Goal: Task Accomplishment & Management: Manage account settings

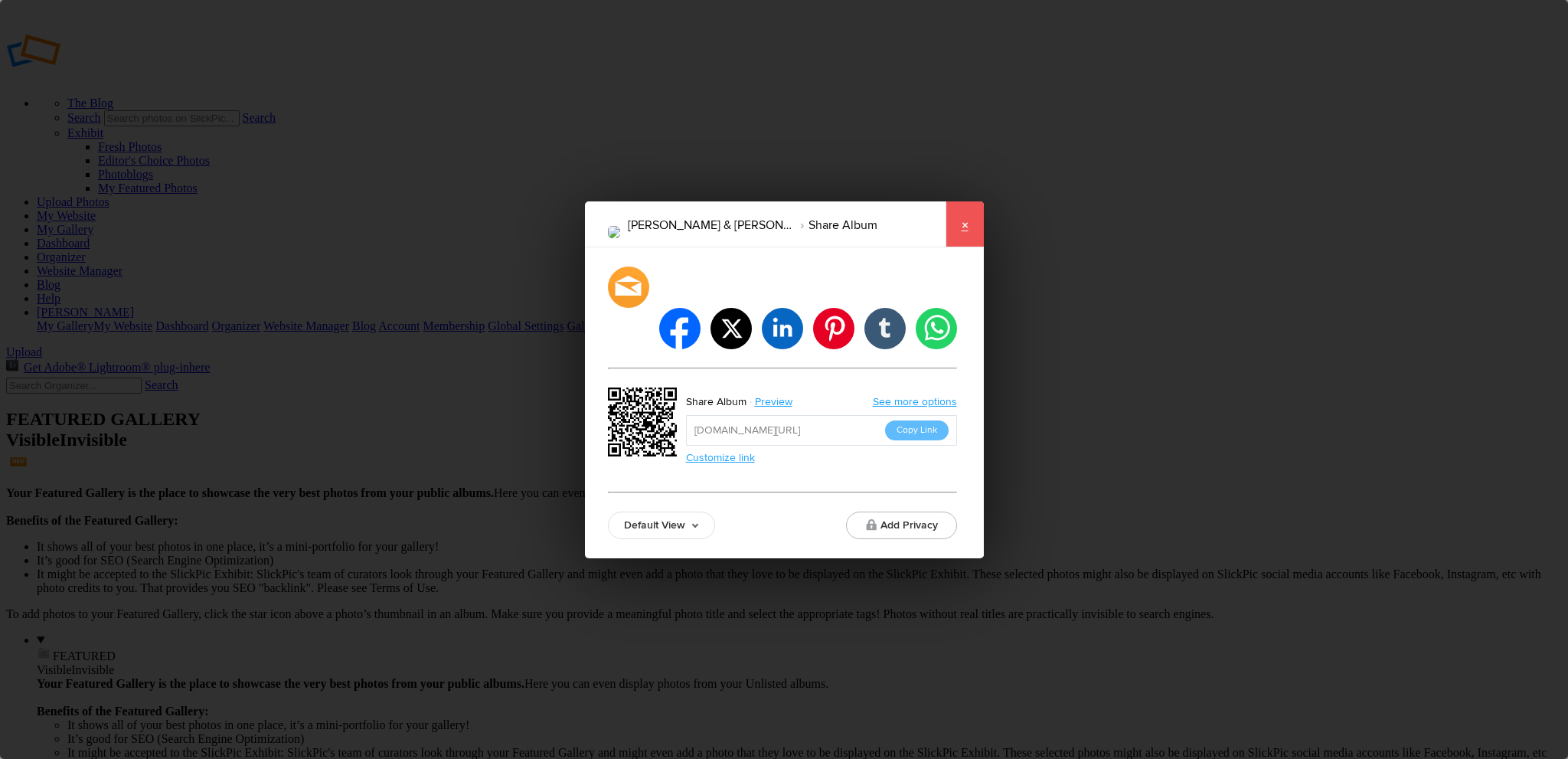
click at [964, 239] on link "×" at bounding box center [965, 224] width 38 height 46
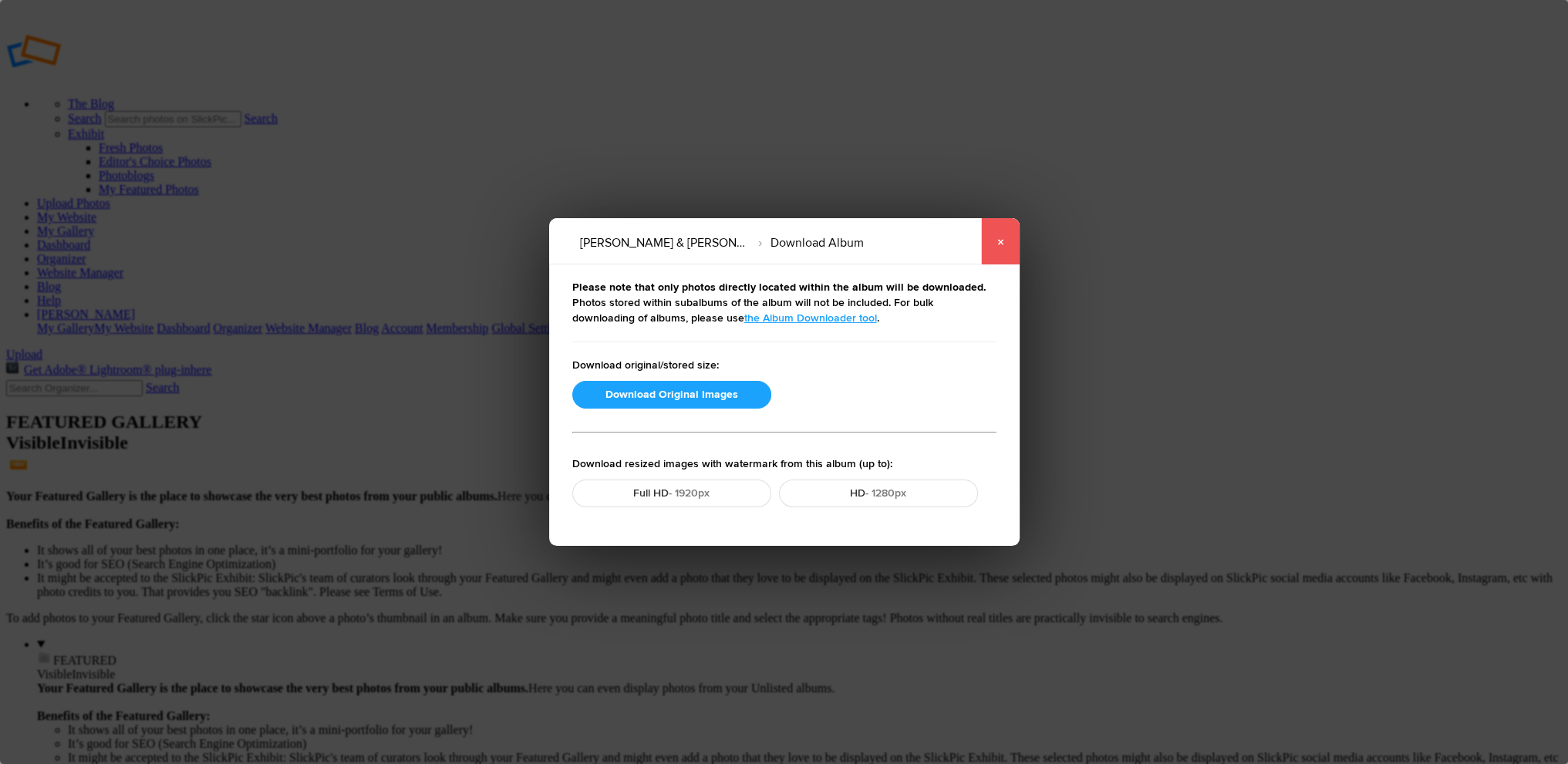
click at [999, 239] on link "×" at bounding box center [1000, 241] width 39 height 46
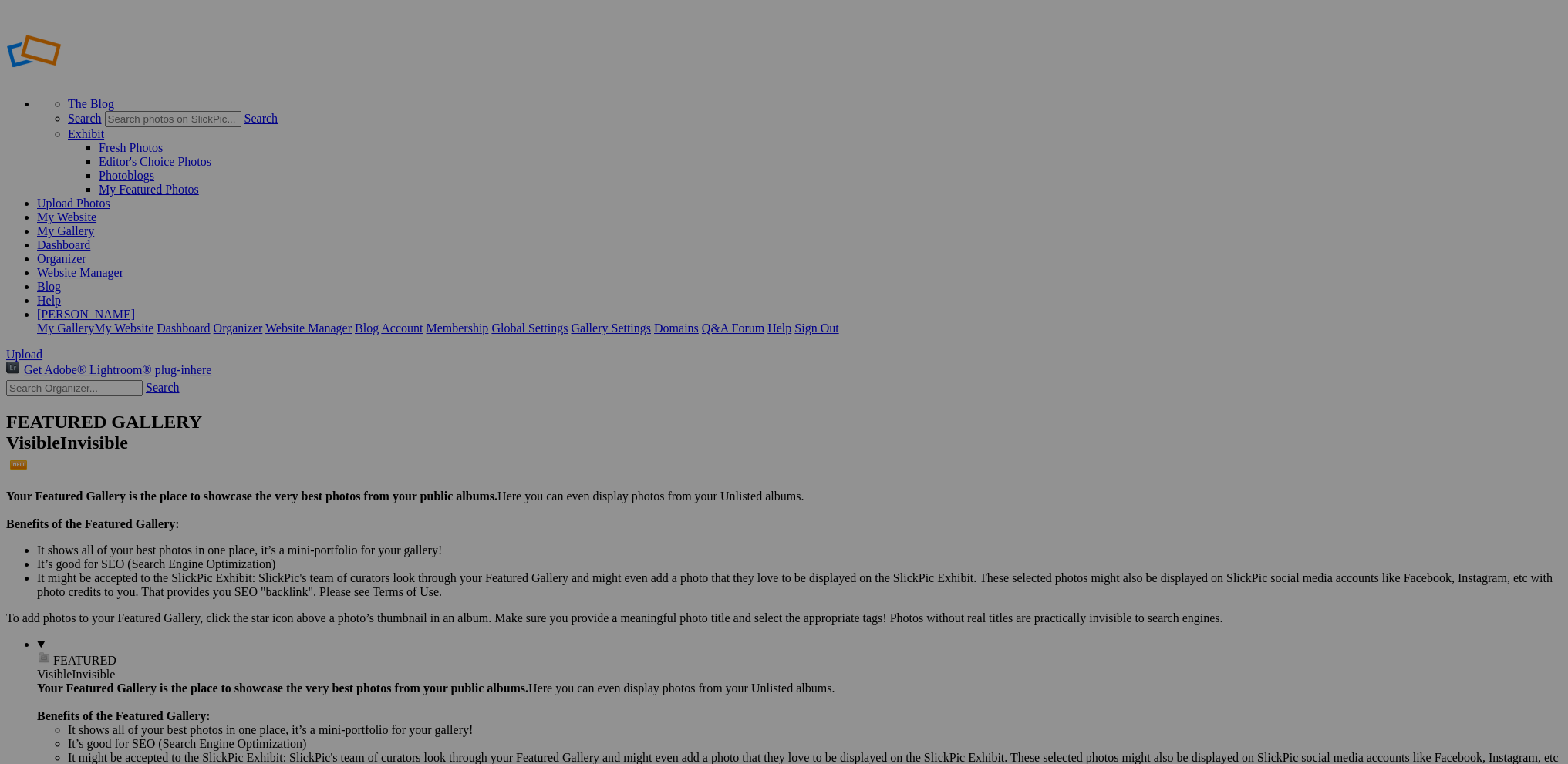
drag, startPoint x: 436, startPoint y: 224, endPoint x: 388, endPoint y: 317, distance: 104.7
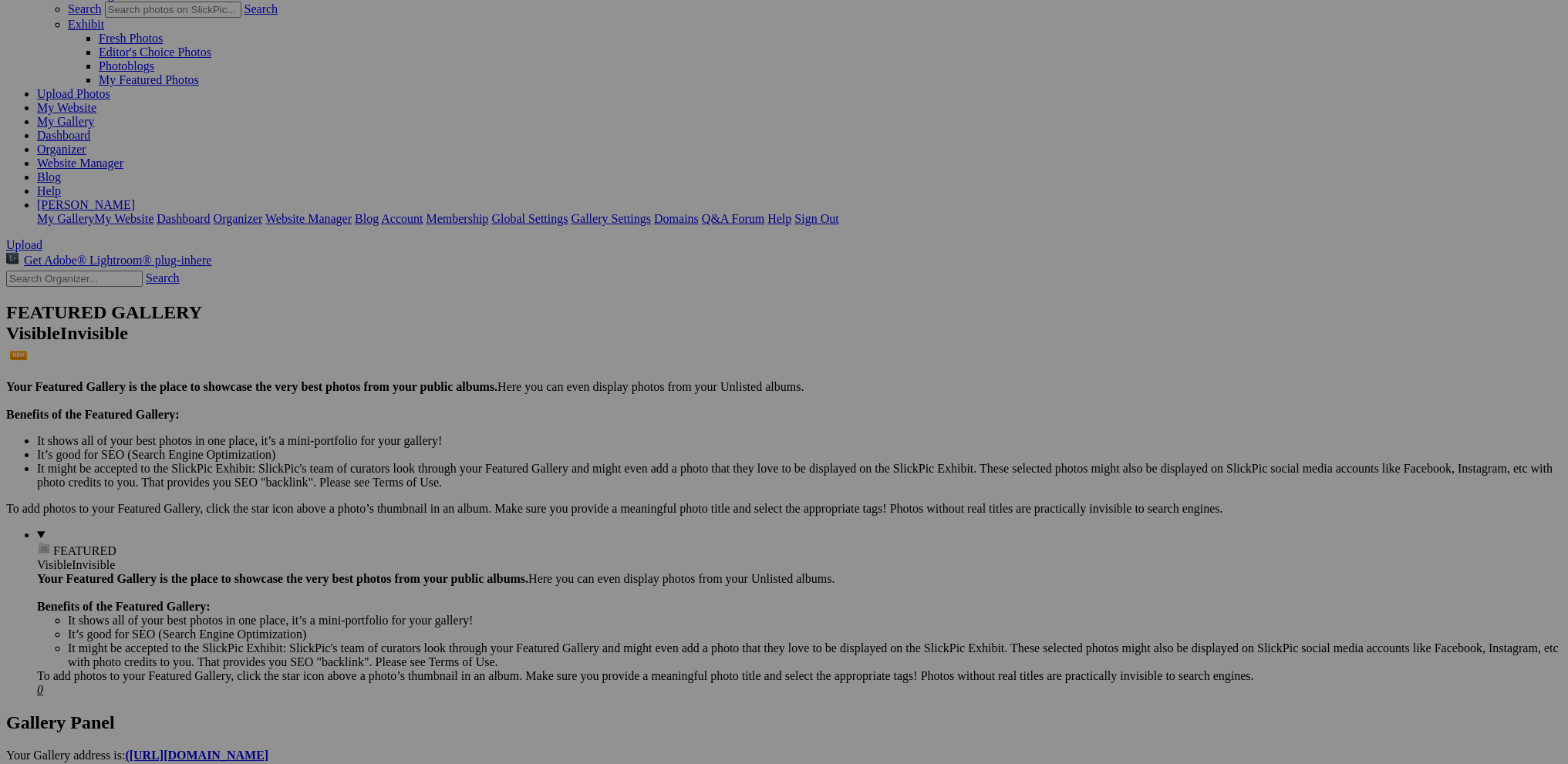
scroll to position [106, 0]
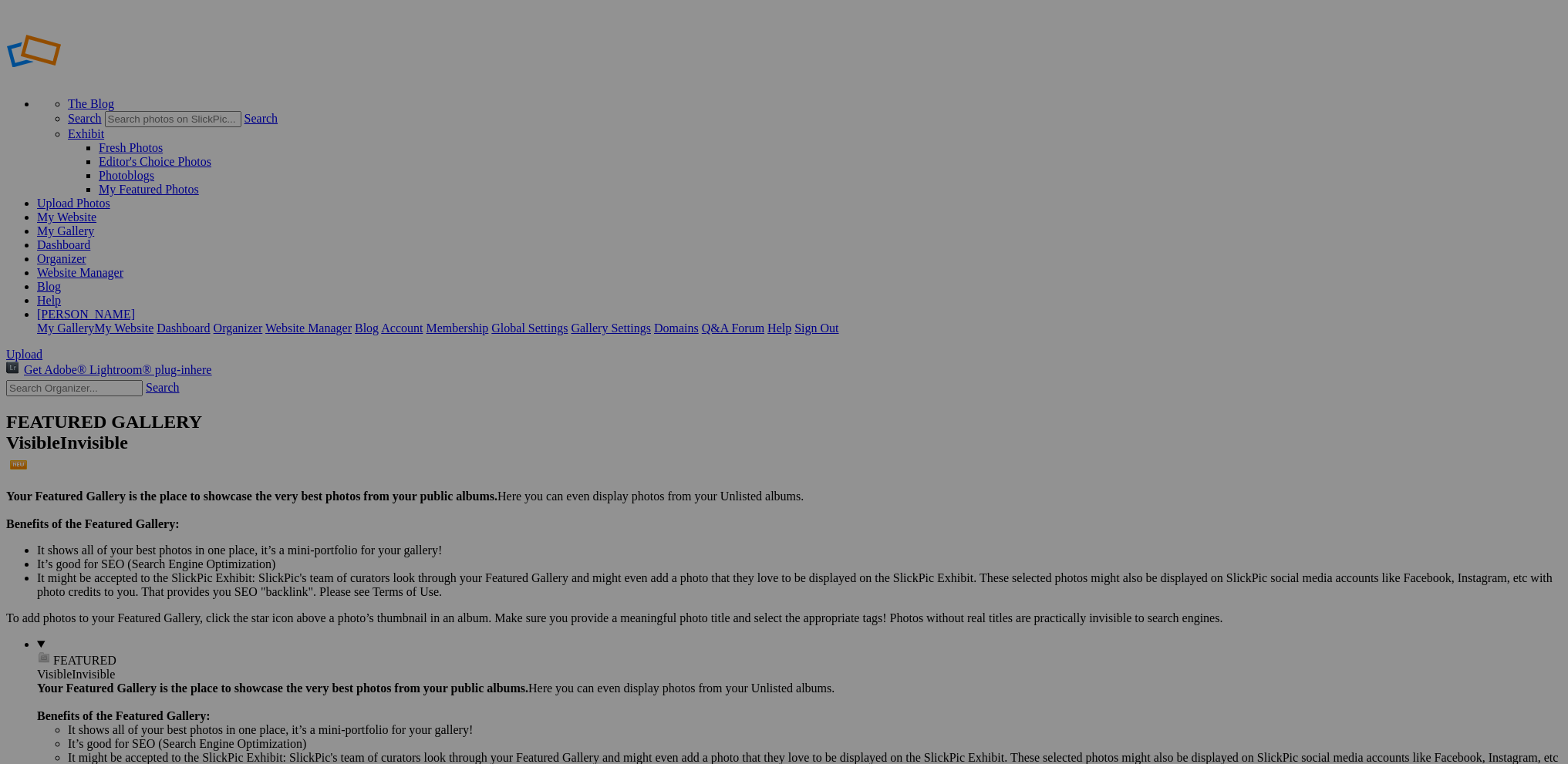
scroll to position [106, 0]
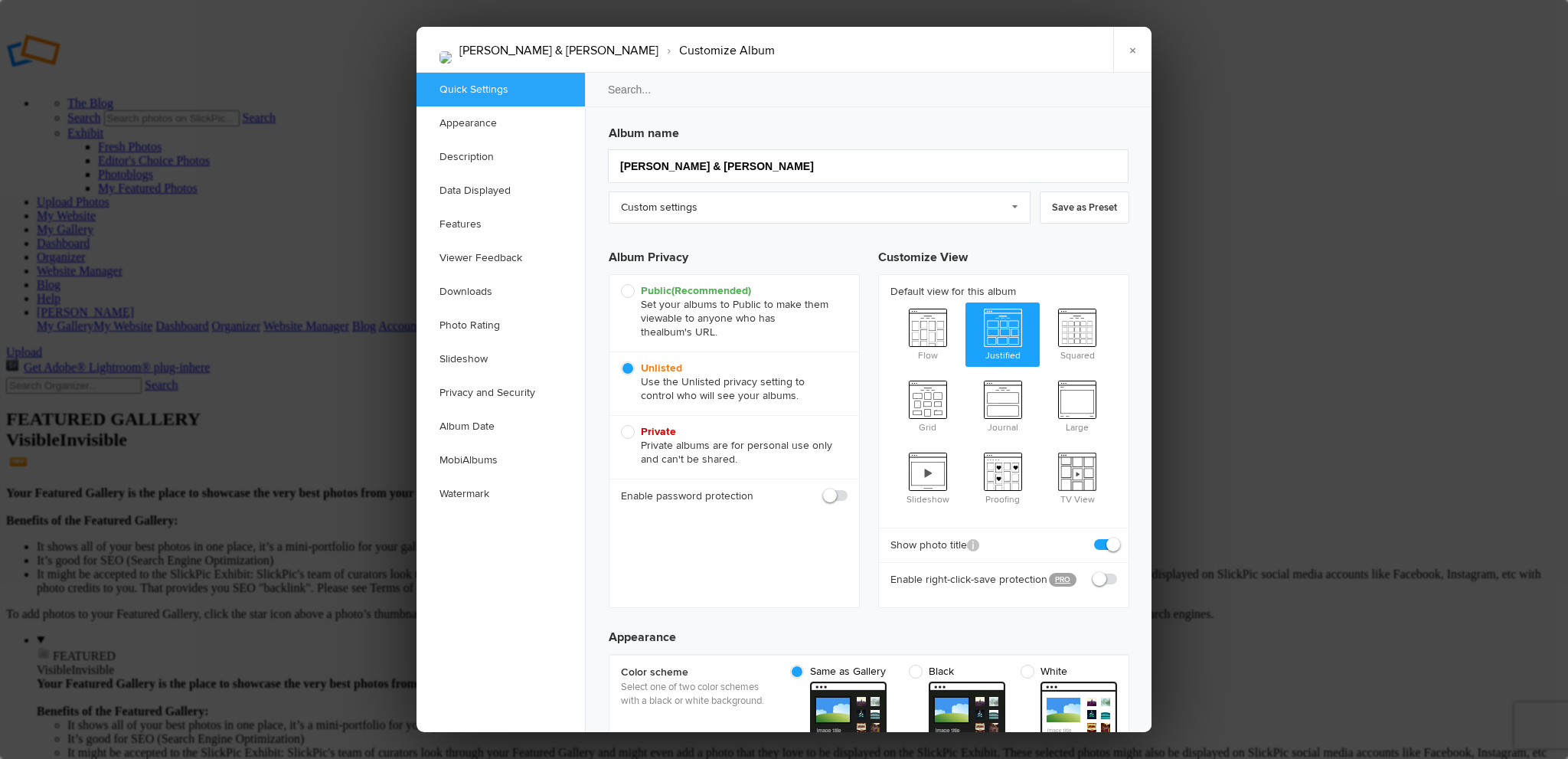
click at [325, 117] on div at bounding box center [784, 380] width 1568 height 759
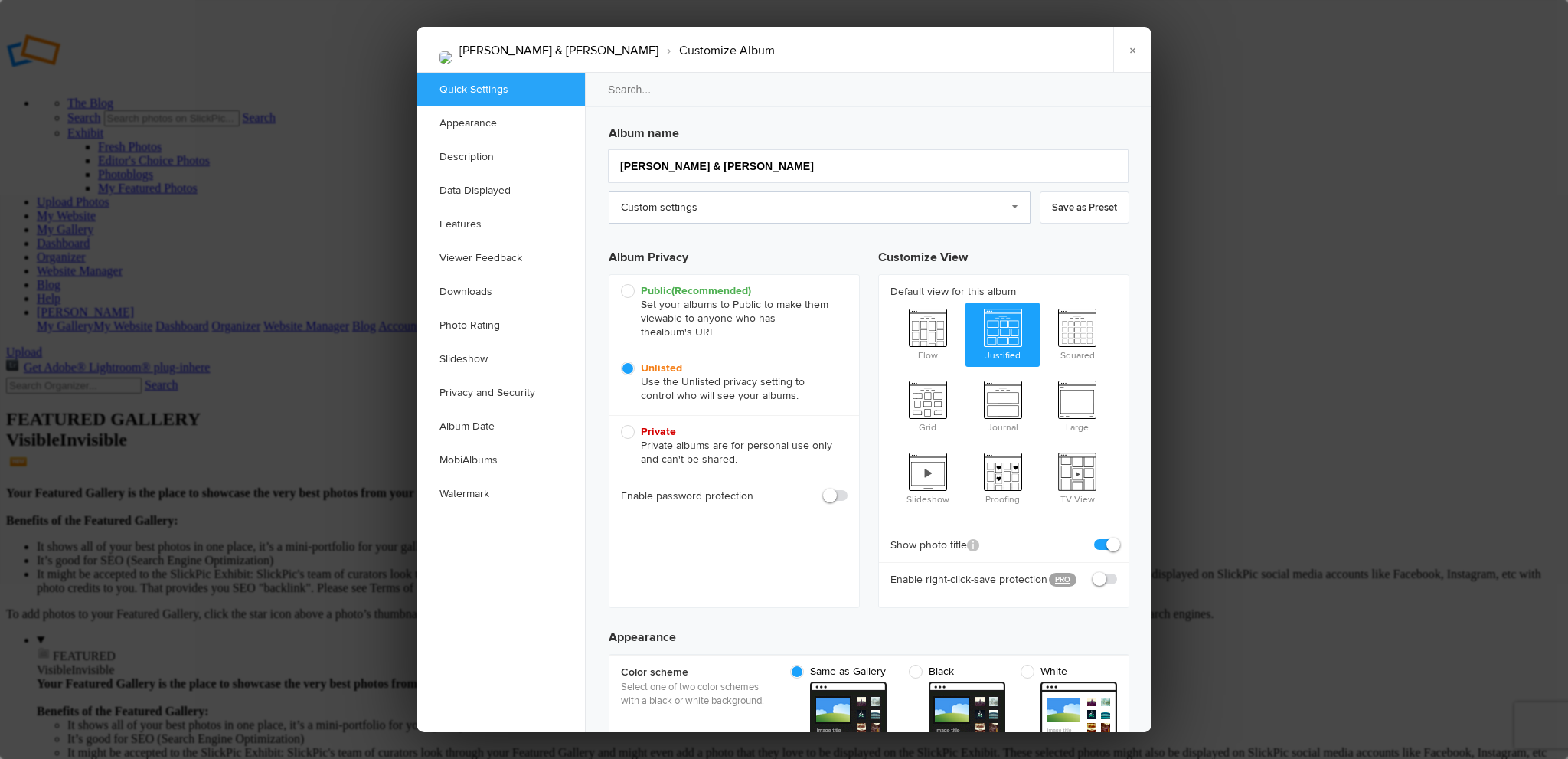
click at [1019, 206] on link "Custom settings" at bounding box center [820, 208] width 422 height 33
click at [1015, 204] on link "Custom settings" at bounding box center [820, 208] width 422 height 33
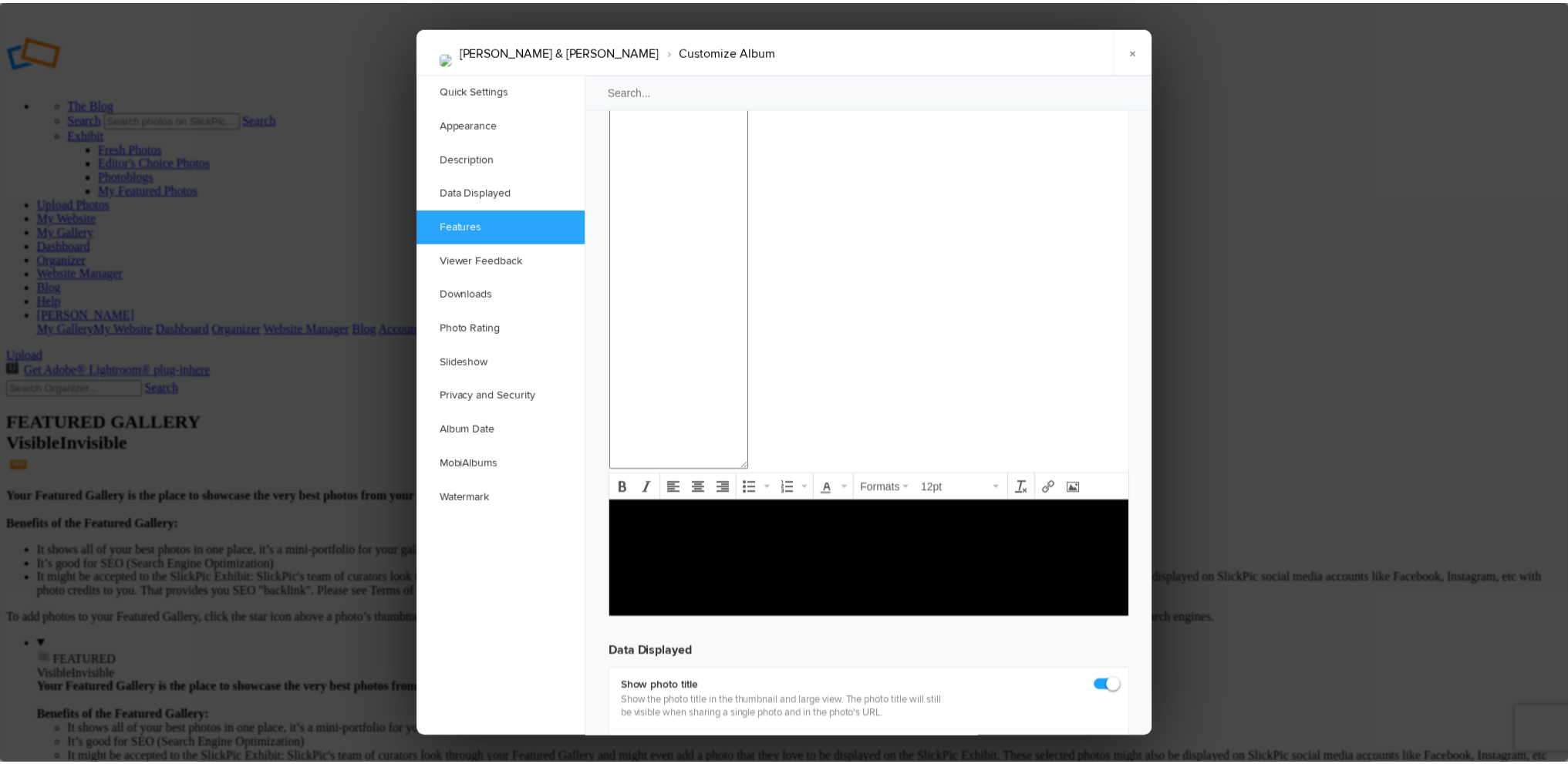
scroll to position [1773, 0]
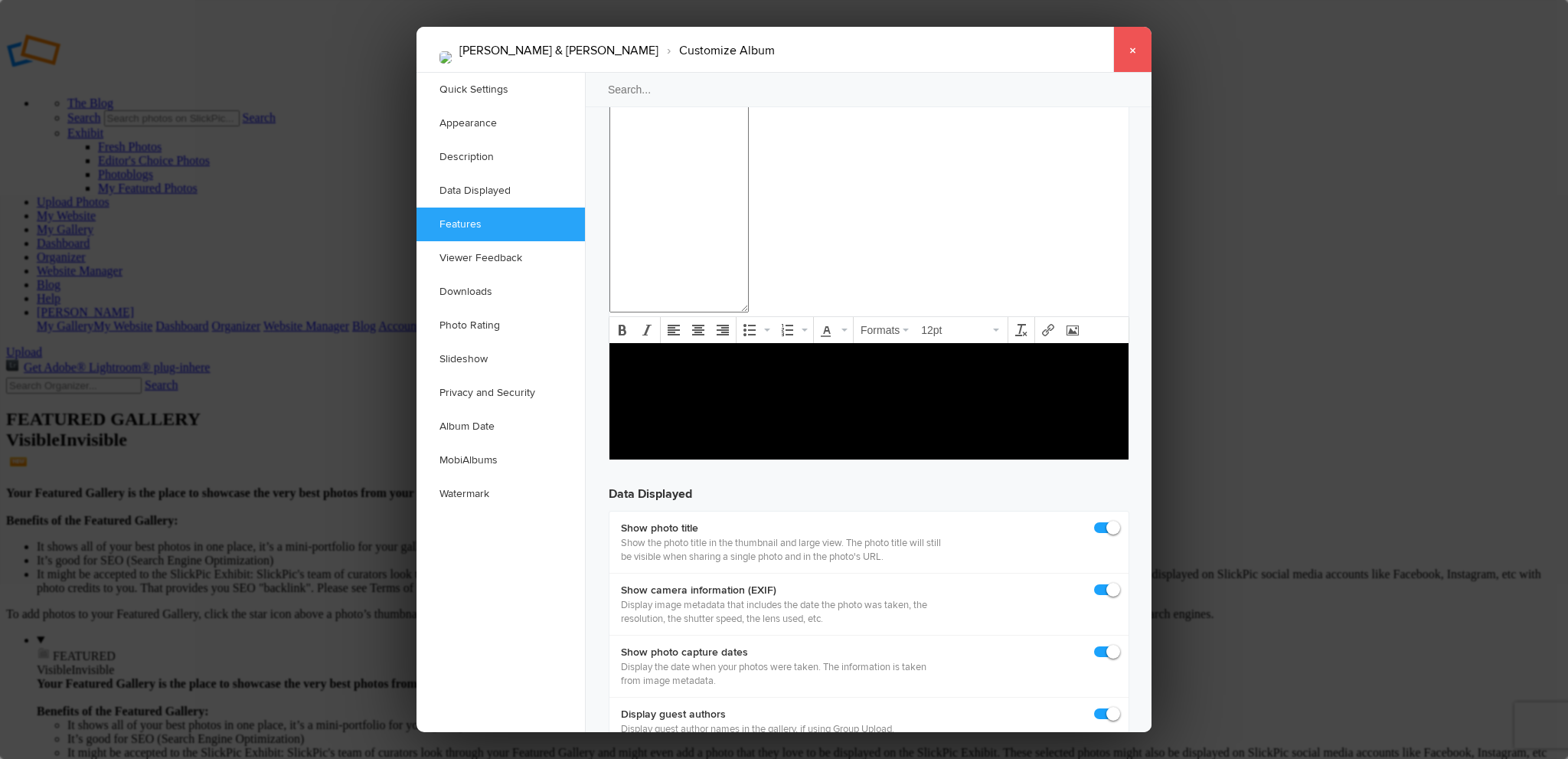
click at [1136, 49] on link "×" at bounding box center [1133, 49] width 38 height 46
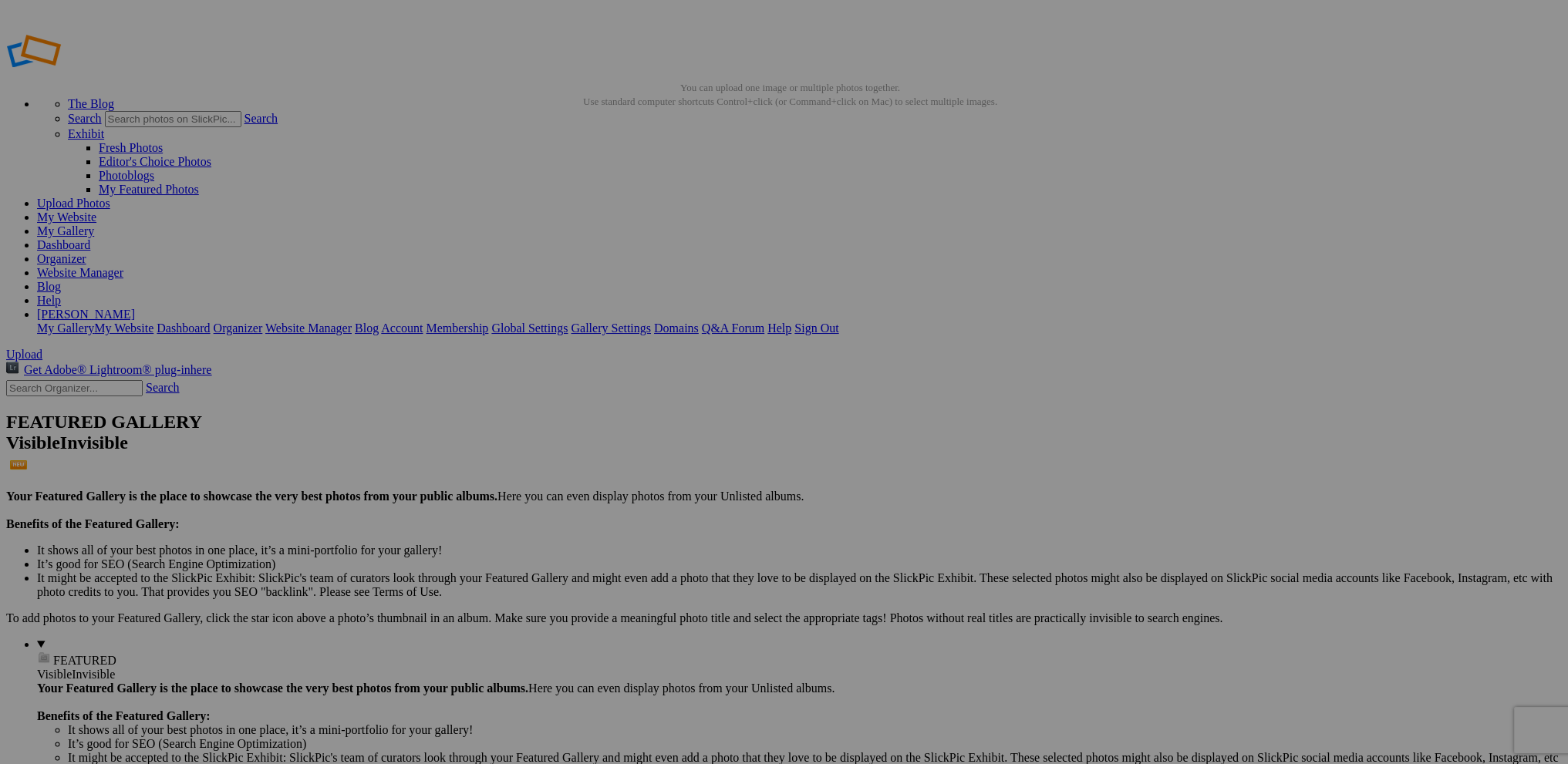
click at [135, 307] on link "[PERSON_NAME]" at bounding box center [86, 314] width 98 height 13
click at [568, 322] on link "Global Settings" at bounding box center [529, 328] width 76 height 13
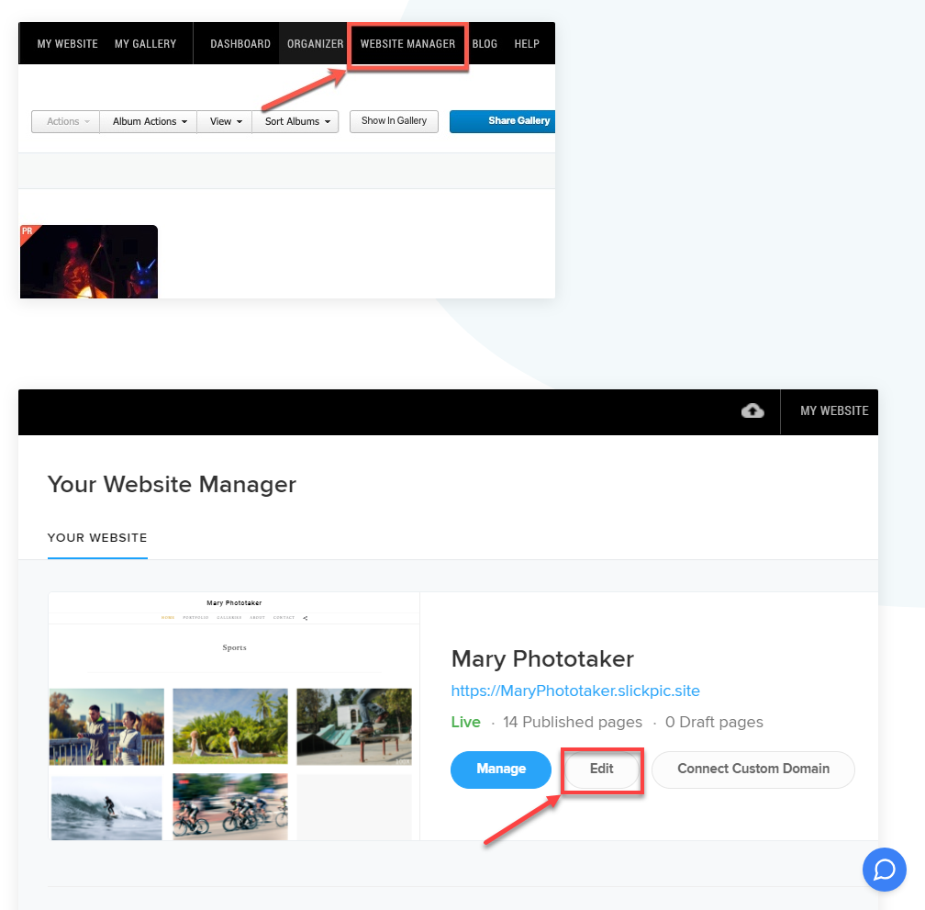
scroll to position [459, 0]
